Goal: Task Accomplishment & Management: Use online tool/utility

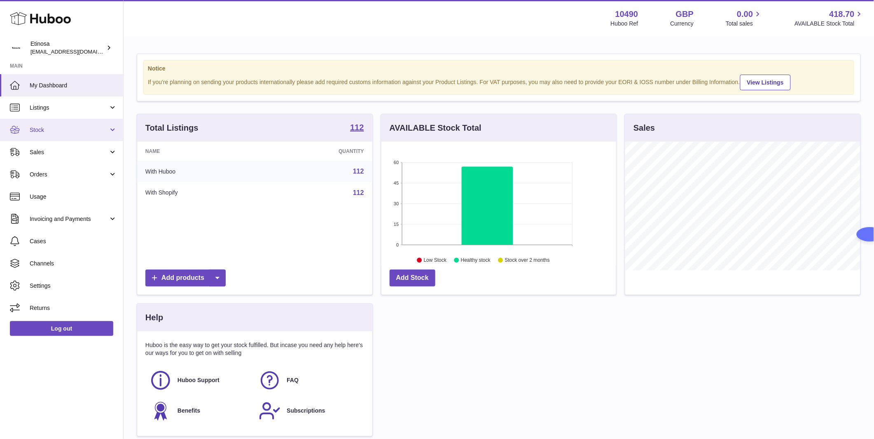
scroll to position [128, 235]
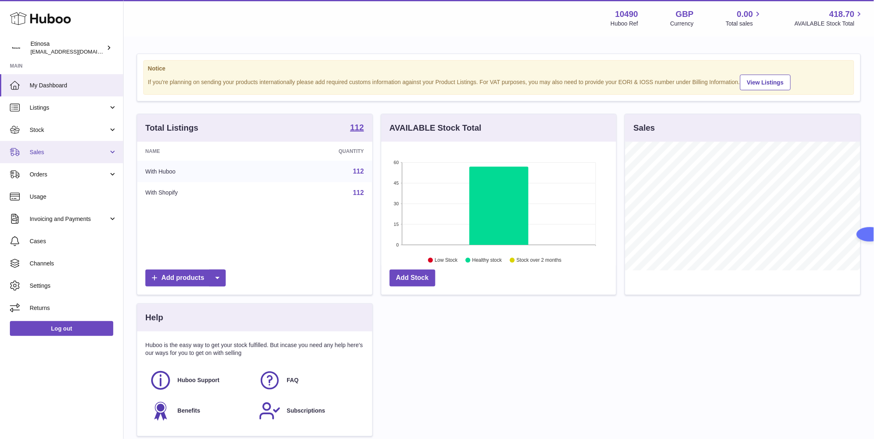
click at [52, 152] on span "Sales" at bounding box center [69, 152] width 79 height 8
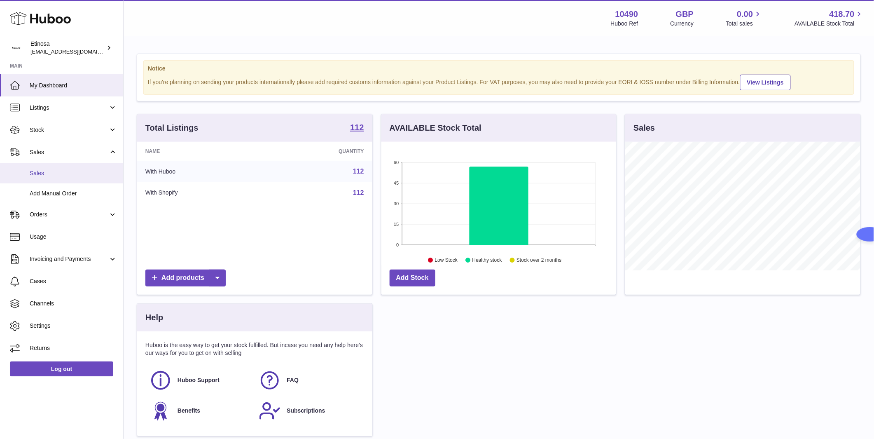
click at [54, 168] on link "Sales" at bounding box center [61, 173] width 123 height 20
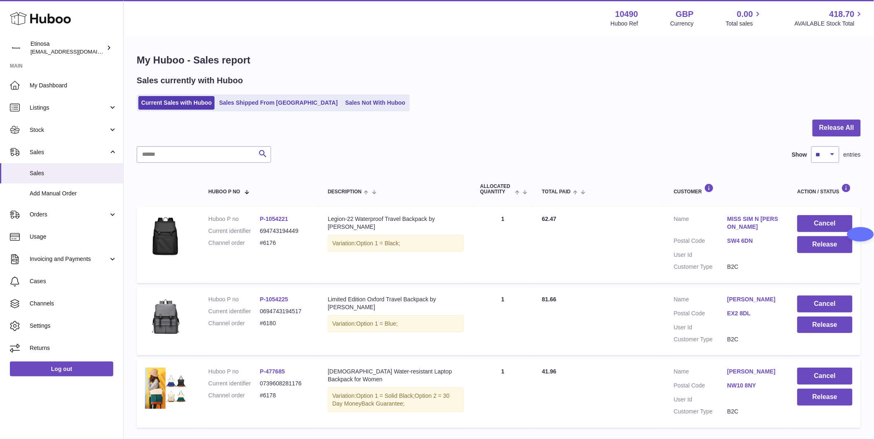
click at [282, 243] on dd "#6176" at bounding box center [285, 243] width 51 height 8
drag, startPoint x: 282, startPoint y: 314, endPoint x: 261, endPoint y: 315, distance: 21.4
click at [261, 319] on dd "#6180" at bounding box center [285, 323] width 51 height 8
copy dd "#6180"
drag, startPoint x: 278, startPoint y: 387, endPoint x: 256, endPoint y: 388, distance: 22.7
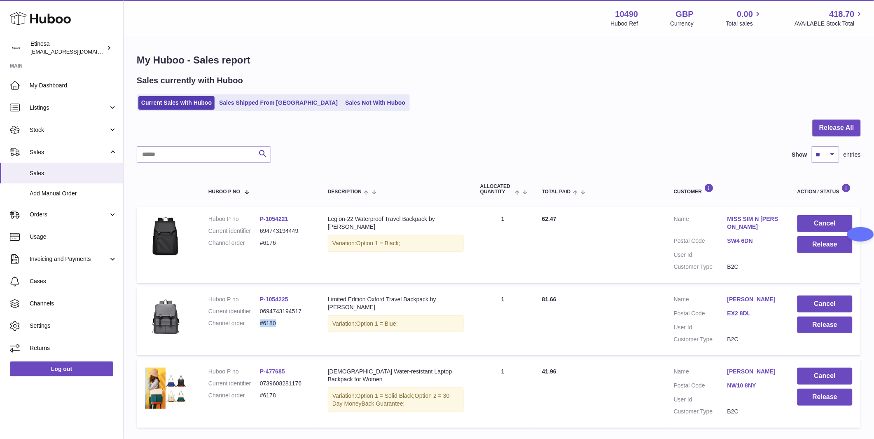
click at [256, 387] on dl "Huboo P no P-477685 Current identifier 0739608281176 Channel order #6178" at bounding box center [259, 385] width 103 height 36
copy dl "#6178"
